Goal: Find specific page/section: Find specific page/section

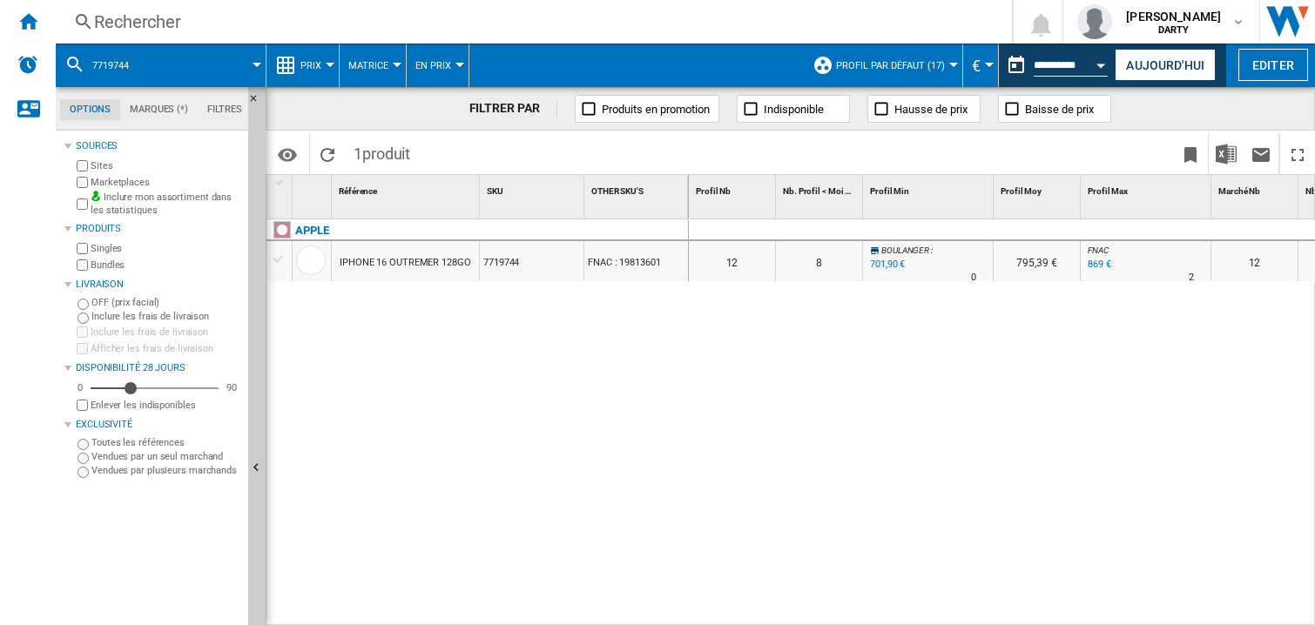
click at [962, 381] on div "0 0 0 0 12 8 BOULANGER : -19.2 % 701,90 € % N/A 0 BOULANGER : 795,39 € FNAC : 0…" at bounding box center [1002, 423] width 627 height 408
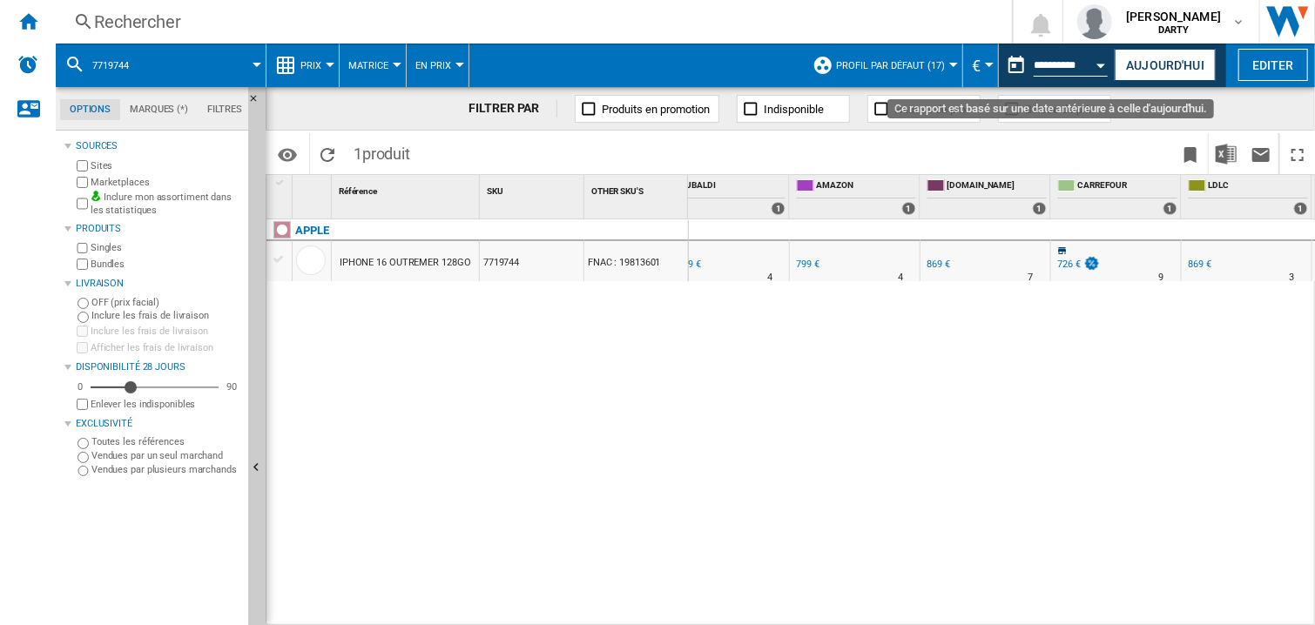
click at [1101, 58] on button "Open calendar" at bounding box center [1101, 62] width 31 height 31
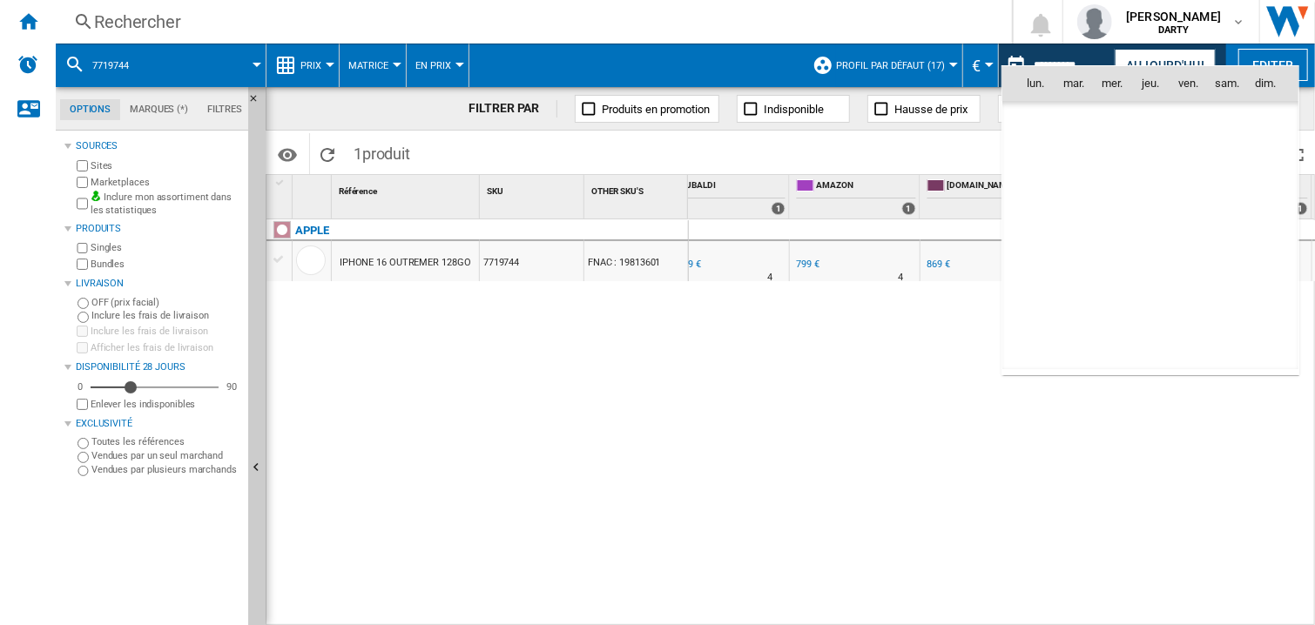
scroll to position [8306, 0]
click at [1076, 232] on span "16" at bounding box center [1073, 236] width 35 height 35
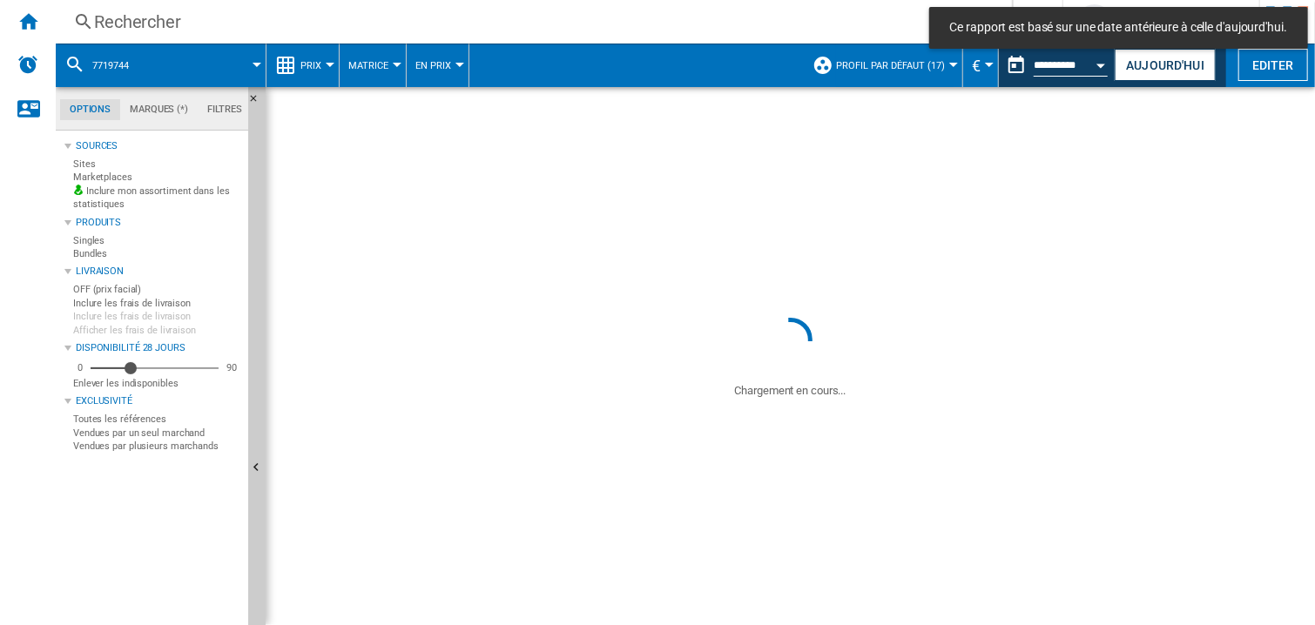
click at [124, 25] on div "Rechercher" at bounding box center [530, 22] width 873 height 24
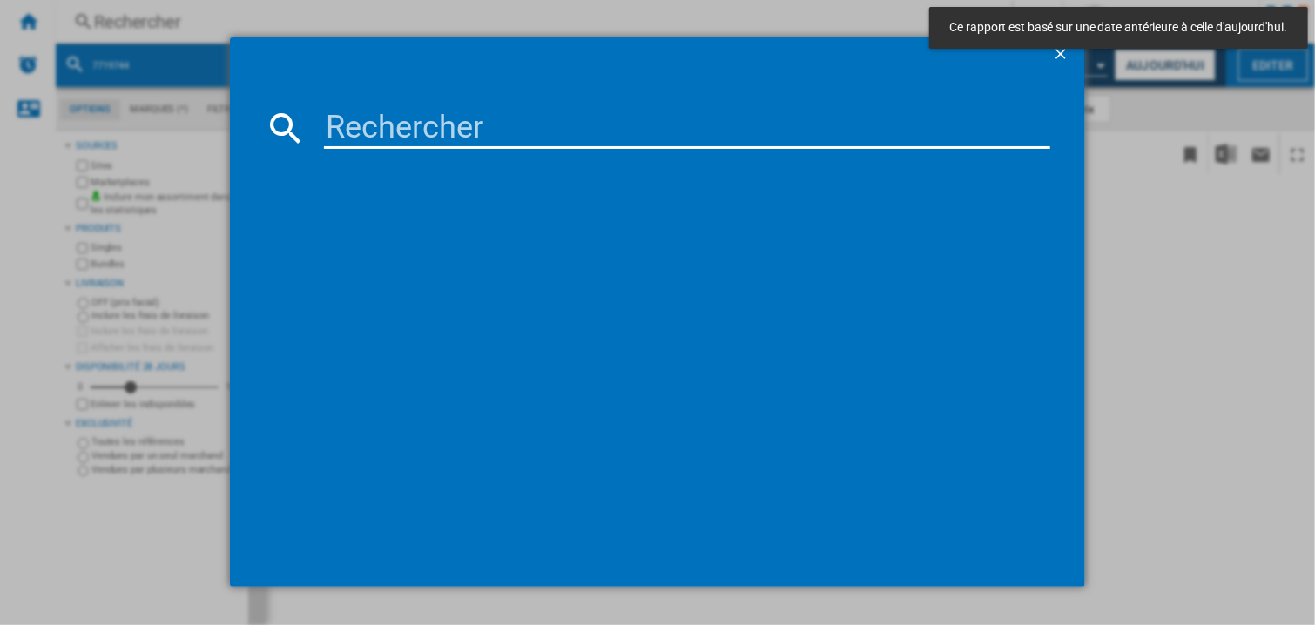
paste input "7531761"
type input "7531761"
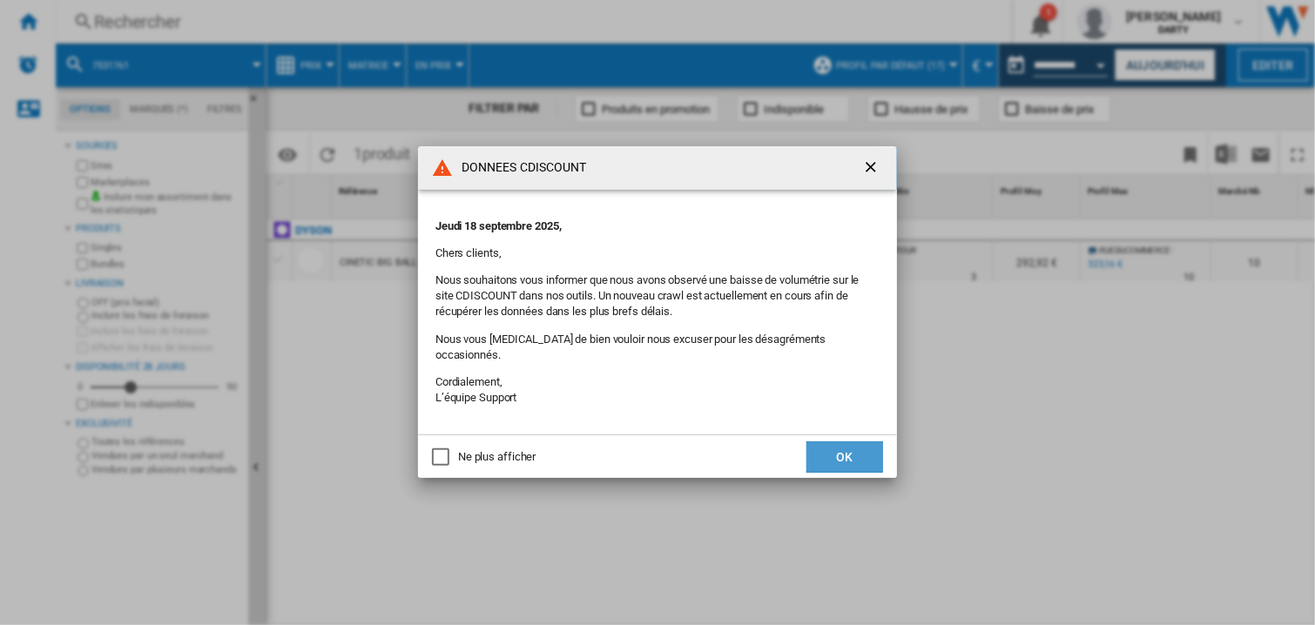
click at [845, 442] on button "OK" at bounding box center [844, 456] width 77 height 31
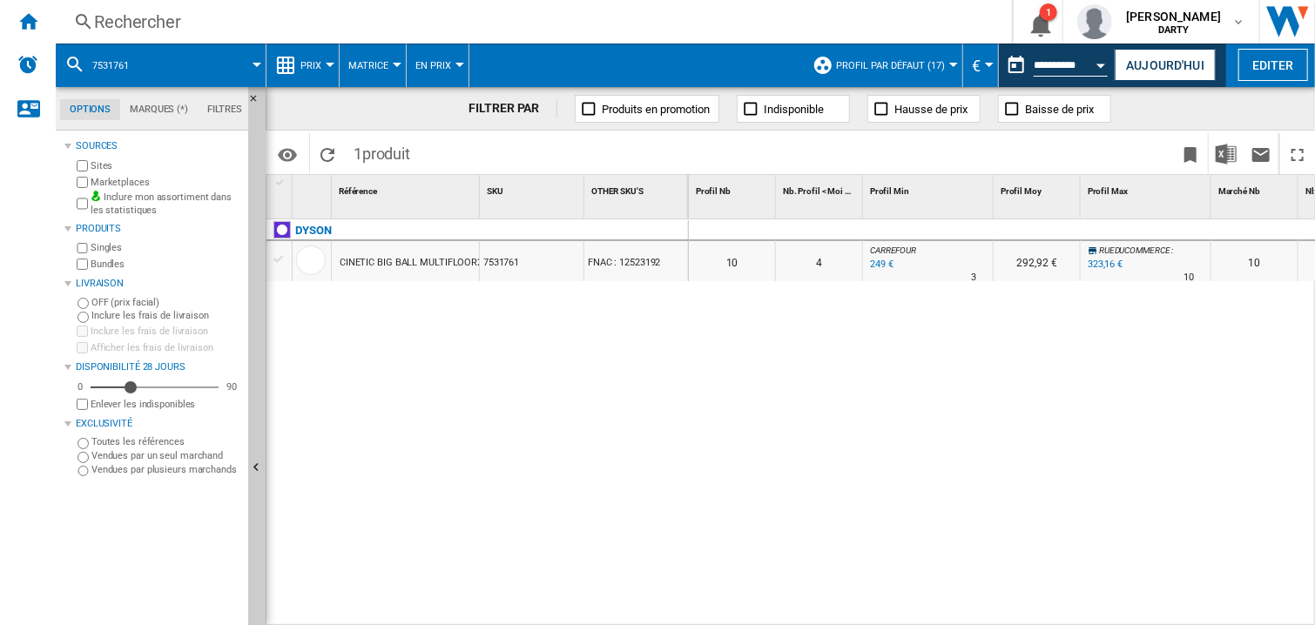
drag, startPoint x: 765, startPoint y: 420, endPoint x: 769, endPoint y: 353, distance: 67.2
click at [765, 420] on div "0 0 0 0 10 4 CARREFOUR : -16.7 % 249 € % N/A 3 CARREFOUR : 292,92 € RUEDUCOMMER…" at bounding box center [1002, 423] width 627 height 408
click at [131, 5] on div "Rechercher Rechercher 0 1 armelle retz DARTY FNAC DARTY" at bounding box center [685, 22] width 1259 height 44
click at [127, 23] on div "Rechercher" at bounding box center [530, 22] width 873 height 24
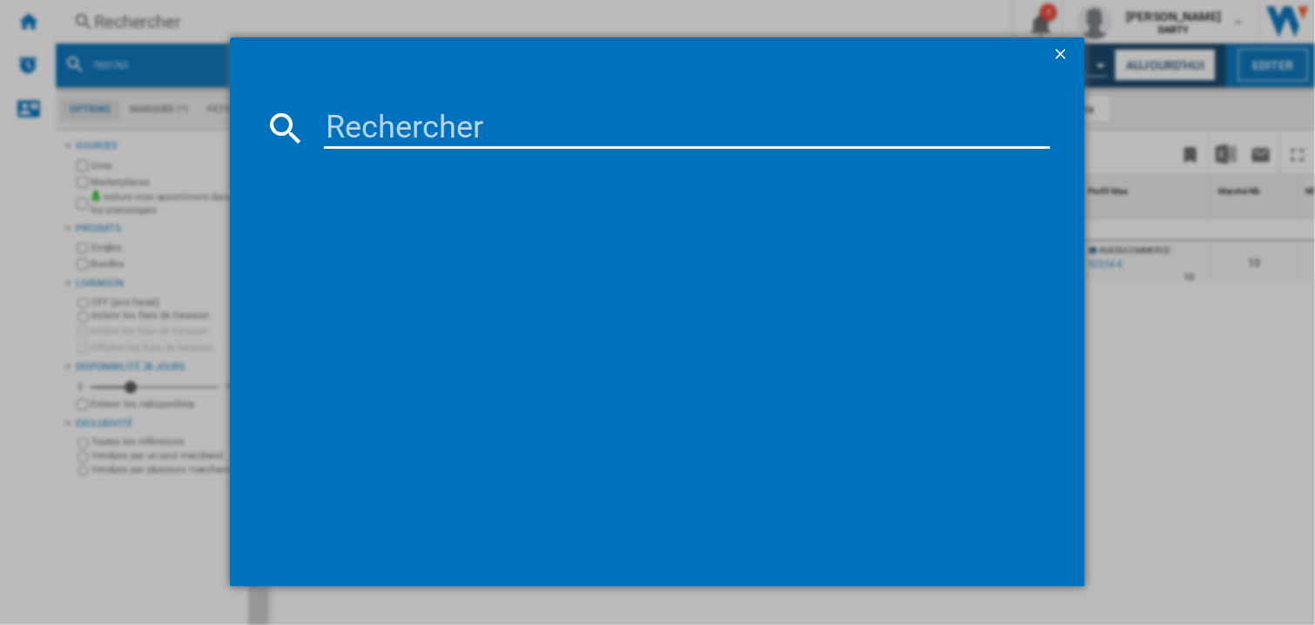
click at [359, 130] on input at bounding box center [687, 128] width 726 height 42
paste input "7531761"
type input "7531761"
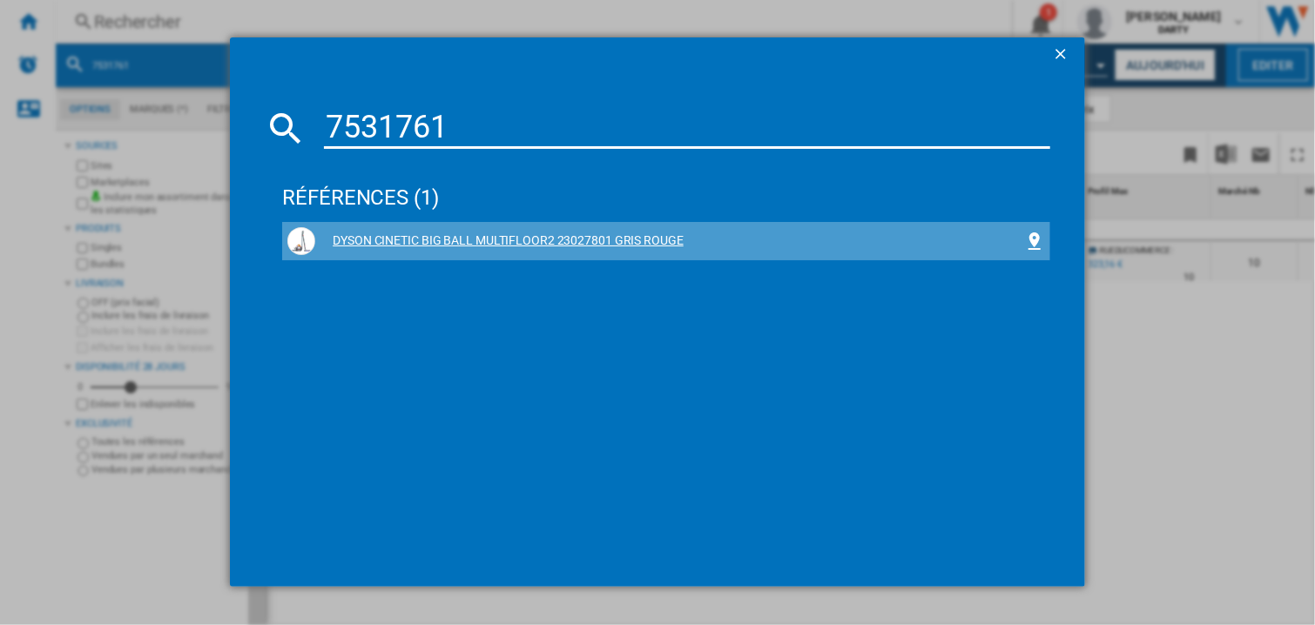
click at [542, 239] on div "DYSON CINETIC BIG BALL MULTIFLOOR2 23027801 GRIS ROUGE" at bounding box center [669, 240] width 709 height 17
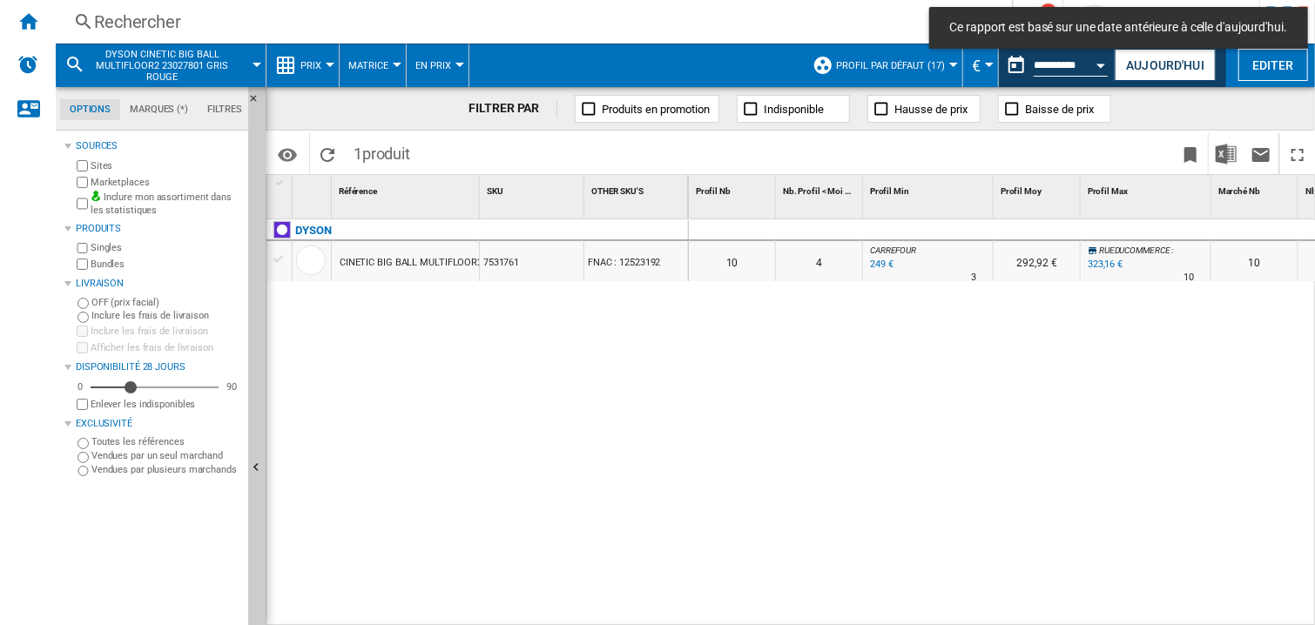
click at [940, 226] on div at bounding box center [928, 230] width 131 height 21
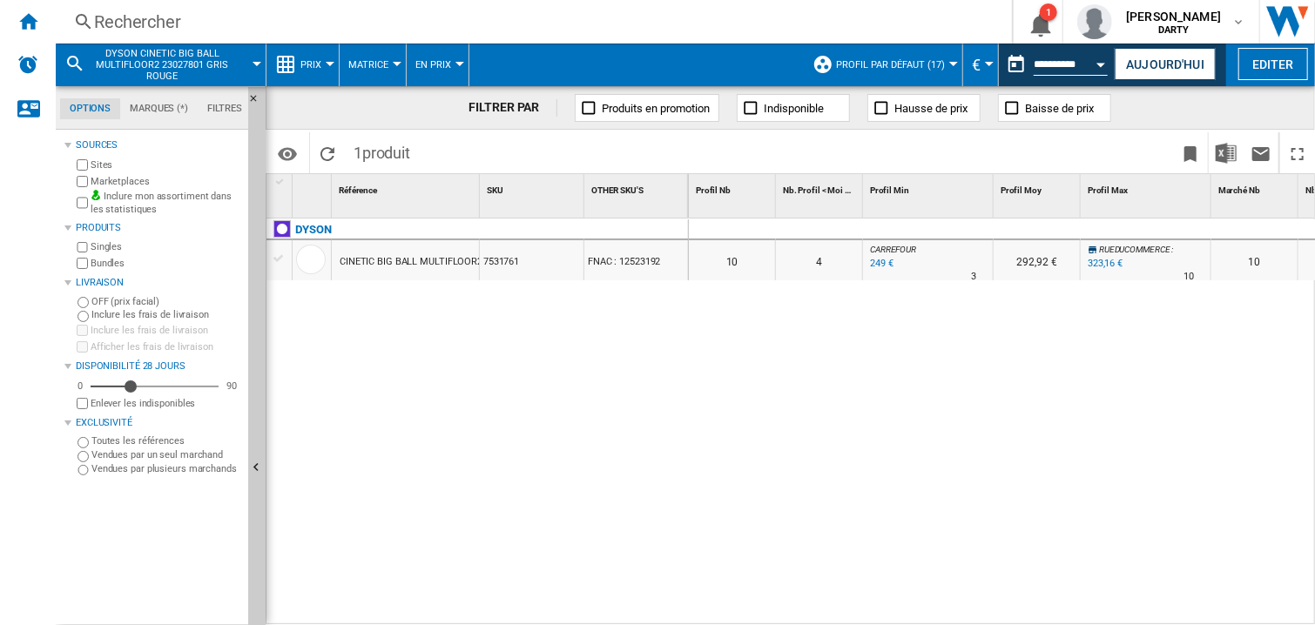
click at [782, 412] on div "0 0 0 0 10 4 CARREFOUR : -16.7 % 249 € % N/A 3 CARREFOUR : 292,92 € RUEDUCOMMER…" at bounding box center [1002, 423] width 627 height 408
click at [138, 28] on div "Rechercher" at bounding box center [530, 22] width 873 height 24
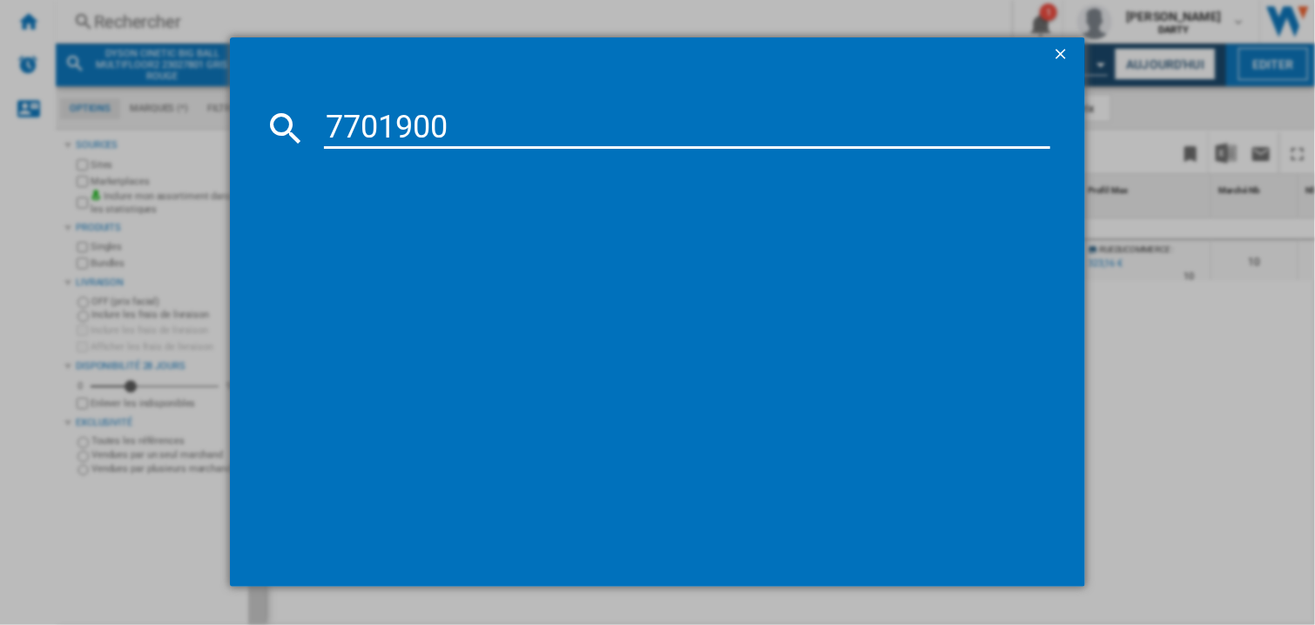
type input "7701900"
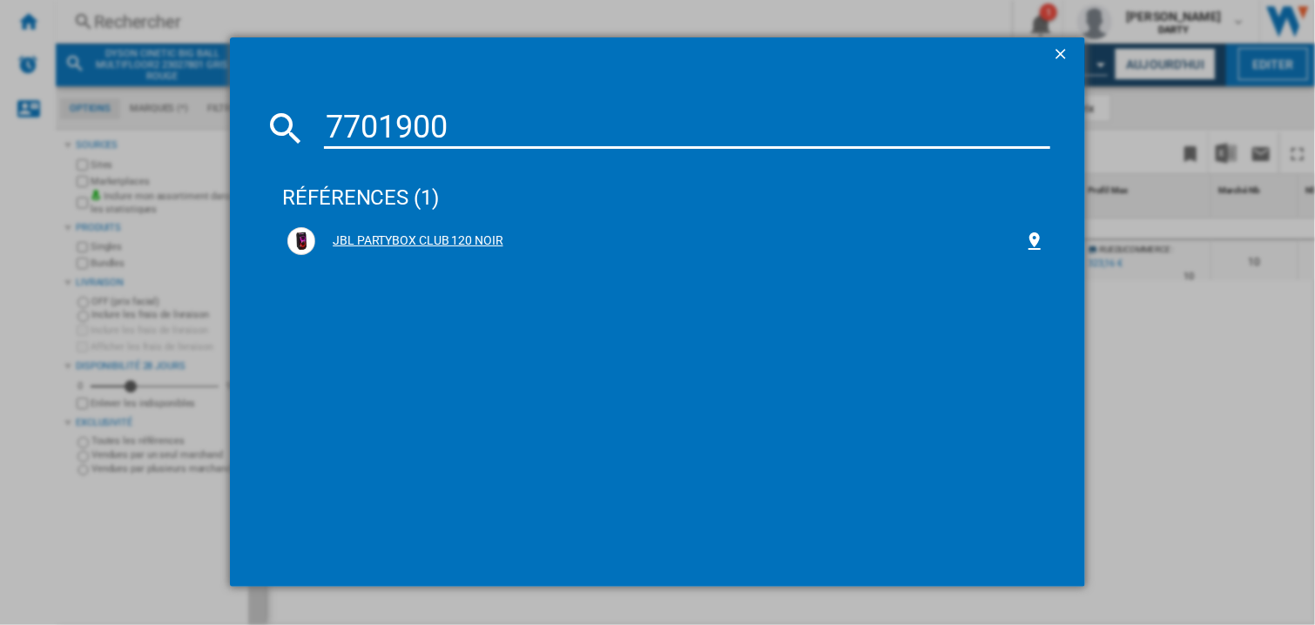
click at [491, 243] on div "JBL PARTYBOX CLUB 120 NOIR" at bounding box center [669, 240] width 709 height 17
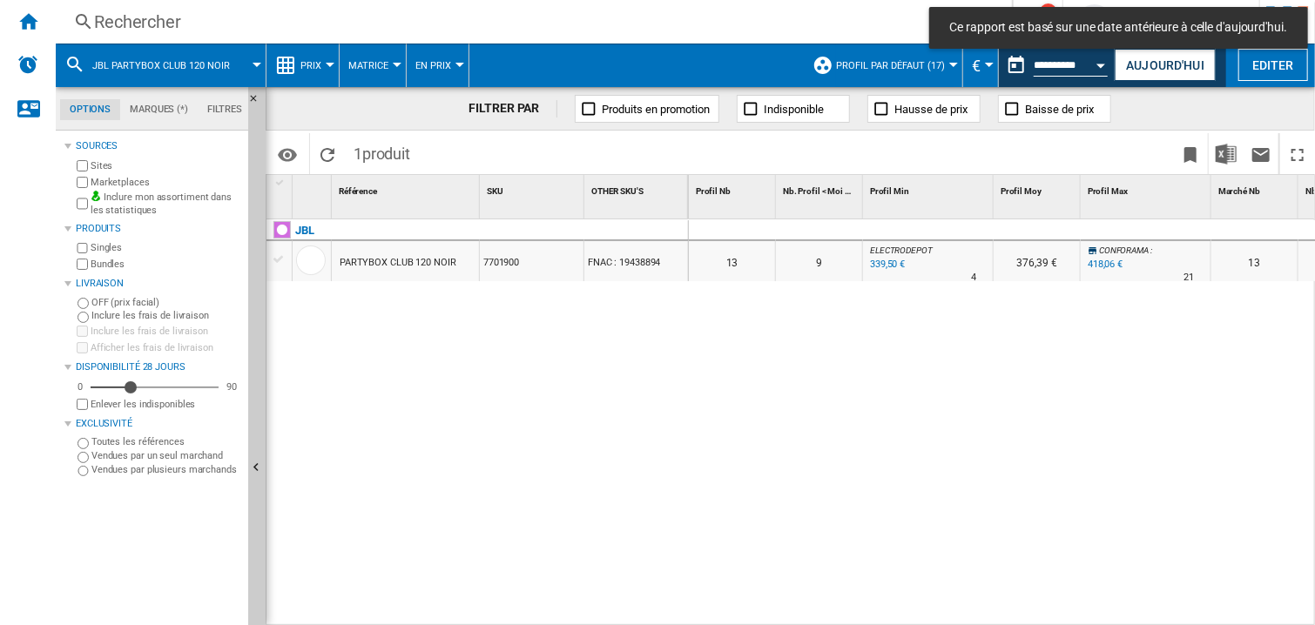
click at [941, 223] on div at bounding box center [928, 230] width 131 height 21
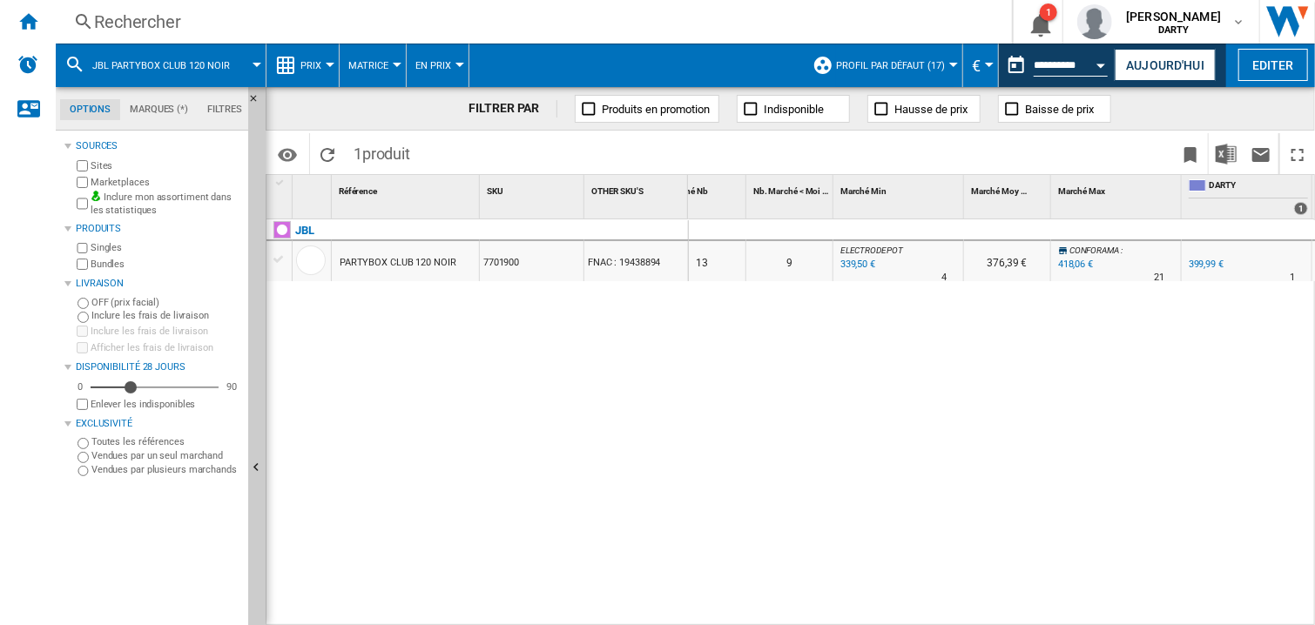
click at [947, 229] on div at bounding box center [898, 230] width 131 height 21
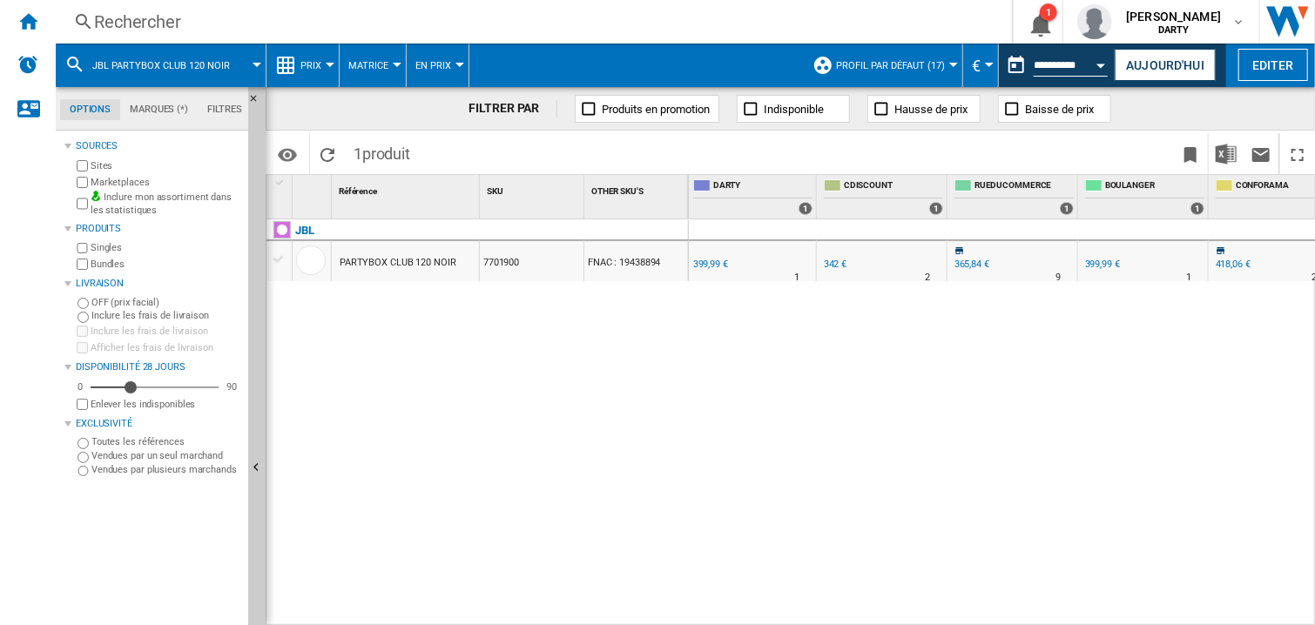
scroll to position [0, 917]
click at [853, 390] on div "0 0 0 0 13 9 ELECTRODEPOT : -15.1 % 339,50 € % N/A 4 ELECTRODEPOT : 376,39 € CO…" at bounding box center [1002, 423] width 627 height 408
click at [124, 18] on div "Rechercher" at bounding box center [530, 22] width 873 height 24
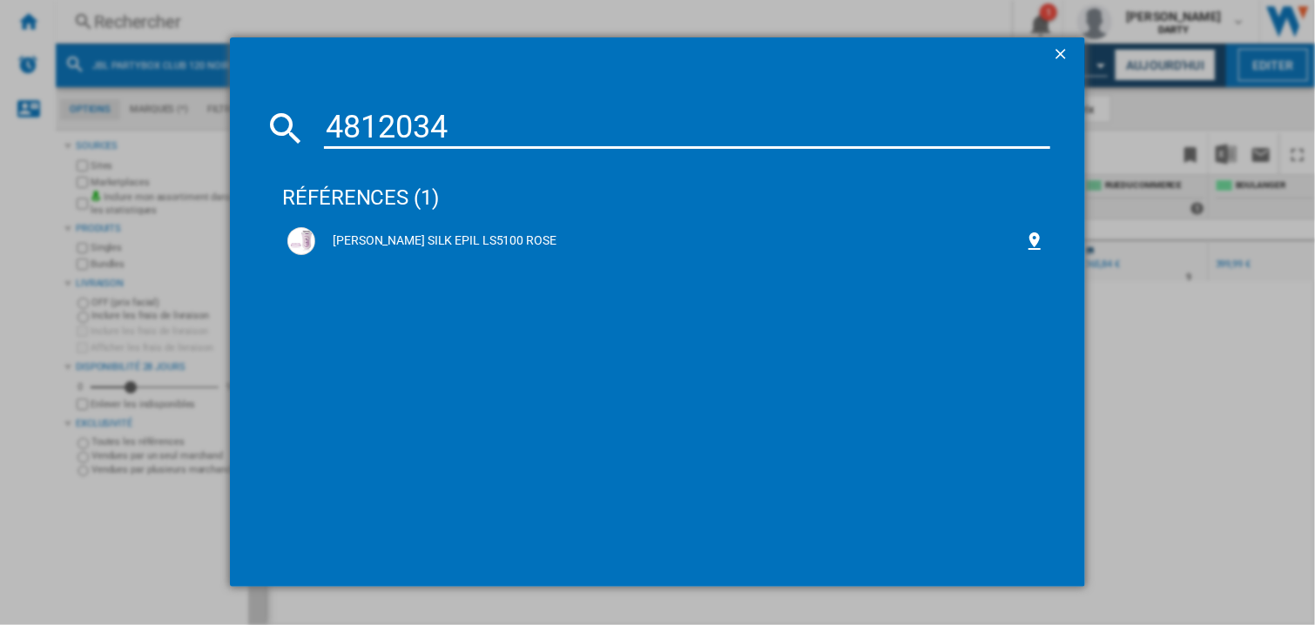
click at [422, 131] on input "4812034" at bounding box center [687, 128] width 726 height 42
paste input "985486"
type input "4985486"
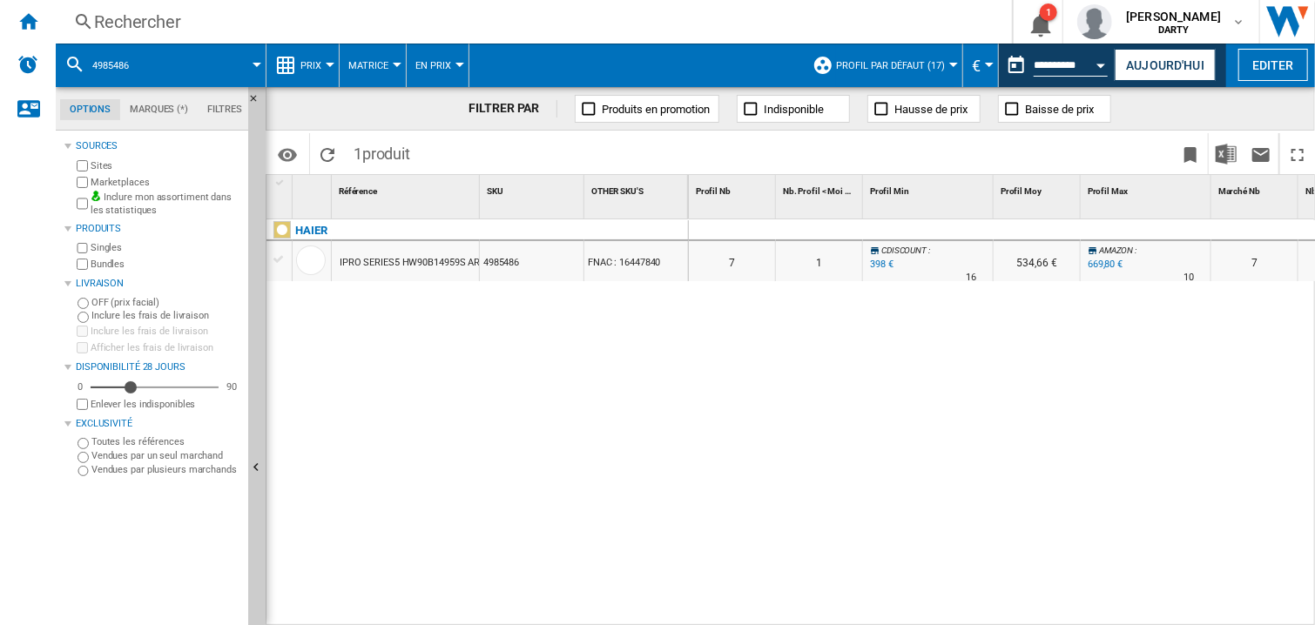
drag, startPoint x: 884, startPoint y: 495, endPoint x: 876, endPoint y: 553, distance: 58.9
click at [876, 496] on div "0 0 0 0 7 1 CDISCOUNT : -0.5 % 398 € % N/A 16 CDISCOUNT : 534,66 € AMAZON : +67…" at bounding box center [1002, 423] width 627 height 408
click at [590, 441] on div "HAIER IPRO SERIES5 HW90B14959S ARGENT 4985486 FNAC : 16447840" at bounding box center [477, 418] width 422 height 399
click at [1216, 237] on div "0" at bounding box center [1254, 230] width 87 height 21
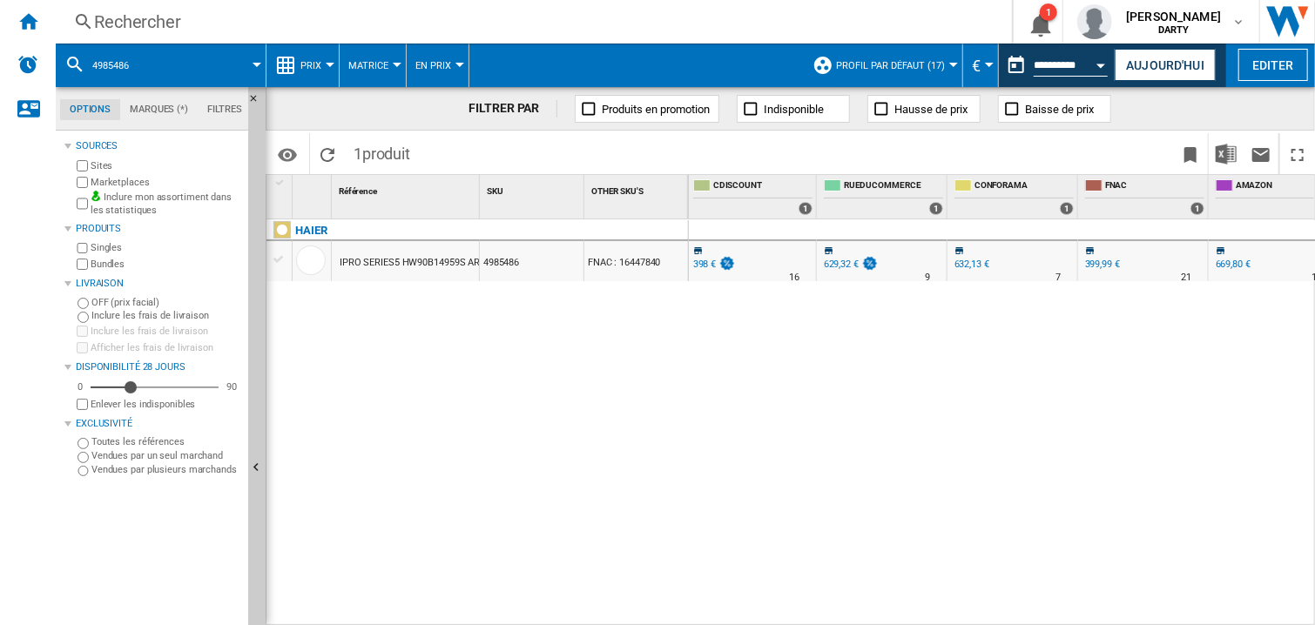
scroll to position [0, 1048]
drag, startPoint x: 957, startPoint y: 417, endPoint x: 952, endPoint y: 323, distance: 94.2
click at [957, 414] on div "0 0 0 0 7 1 CDISCOUNT : -0.5 % 398 € % N/A 16 CDISCOUNT : 534,66 € AMAZON : +67…" at bounding box center [1002, 423] width 627 height 408
click at [853, 377] on div "0 0 0 0 7 1 CDISCOUNT : -0.5 % 398 € % N/A 16 CDISCOUNT : 534,66 € AMAZON : +67…" at bounding box center [1002, 423] width 627 height 408
click at [829, 342] on div "0 0 0 0 7 1 CDISCOUNT : -0.5 % 398 € % N/A 16 CDISCOUNT : 534,66 € AMAZON : +67…" at bounding box center [1002, 423] width 627 height 408
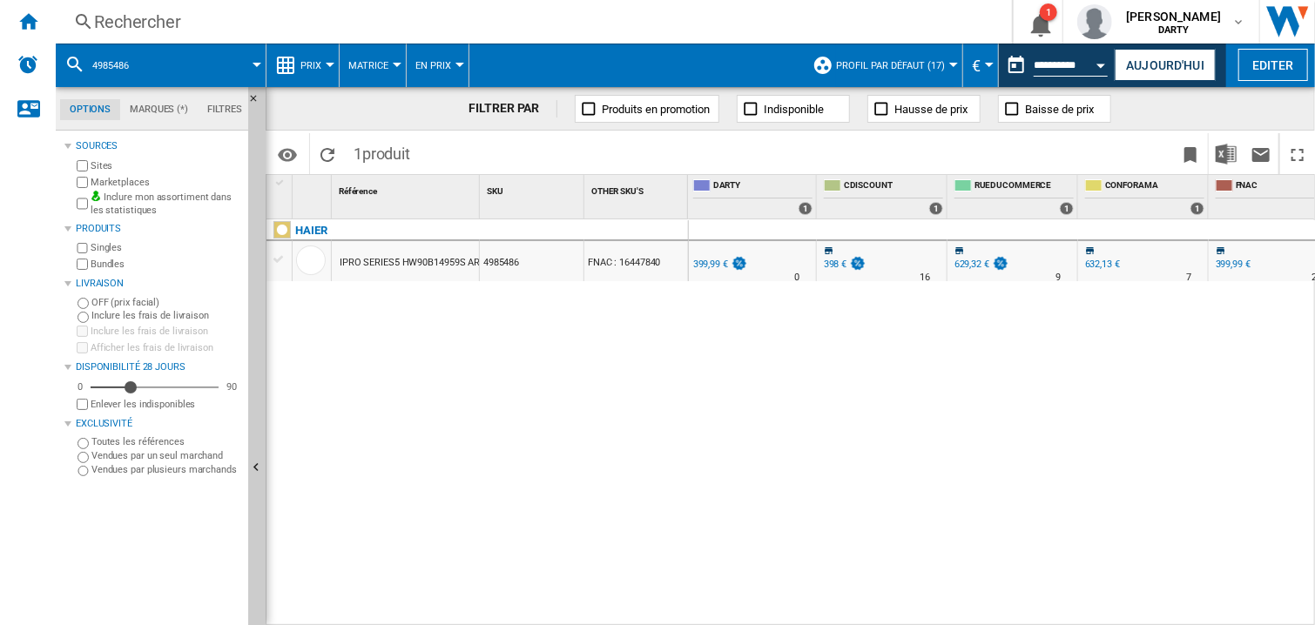
click at [795, 345] on div "0 0 0 0 7 1 CDISCOUNT : -0.5 % 398 € % N/A 16 CDISCOUNT : 534,66 € AMAZON : +67…" at bounding box center [1002, 423] width 627 height 408
